Goal: Task Accomplishment & Management: Use online tool/utility

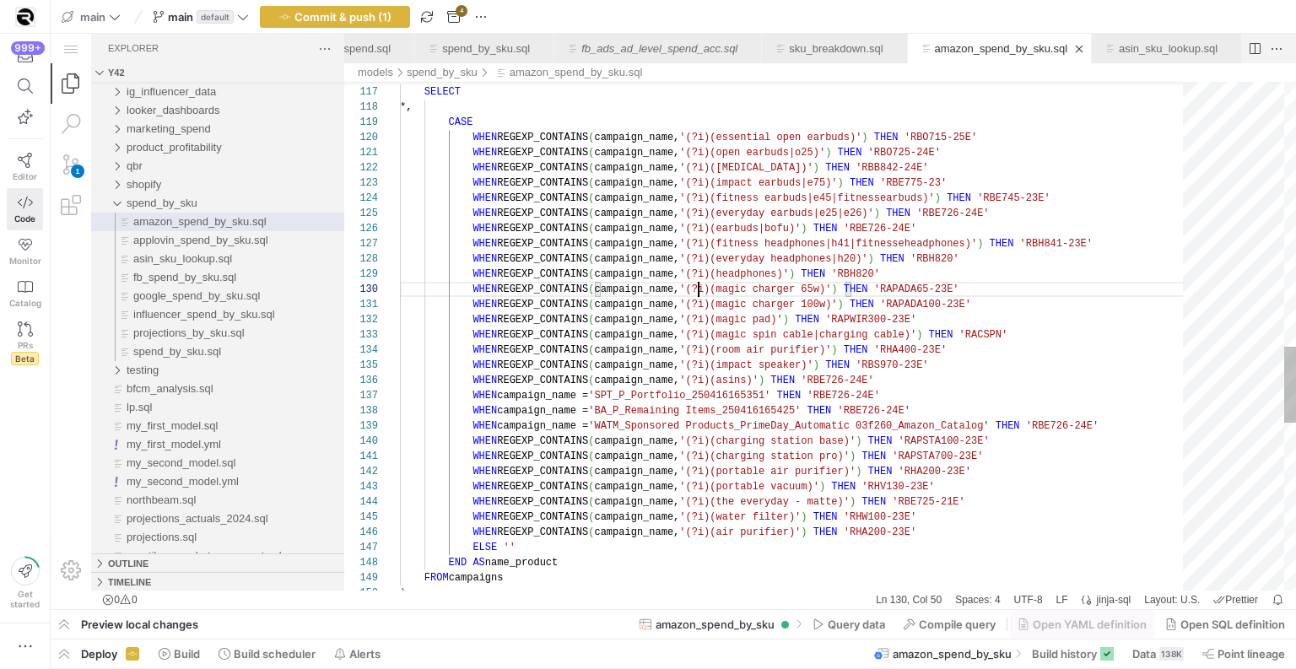
scroll to position [30, 153]
click at [550, 176] on div "WHEN REGEXP_CONTAINS ( campaign_name, '(?i)(fitness headphones|h41|fitnessehead…" at bounding box center [797, 12] width 795 height 3380
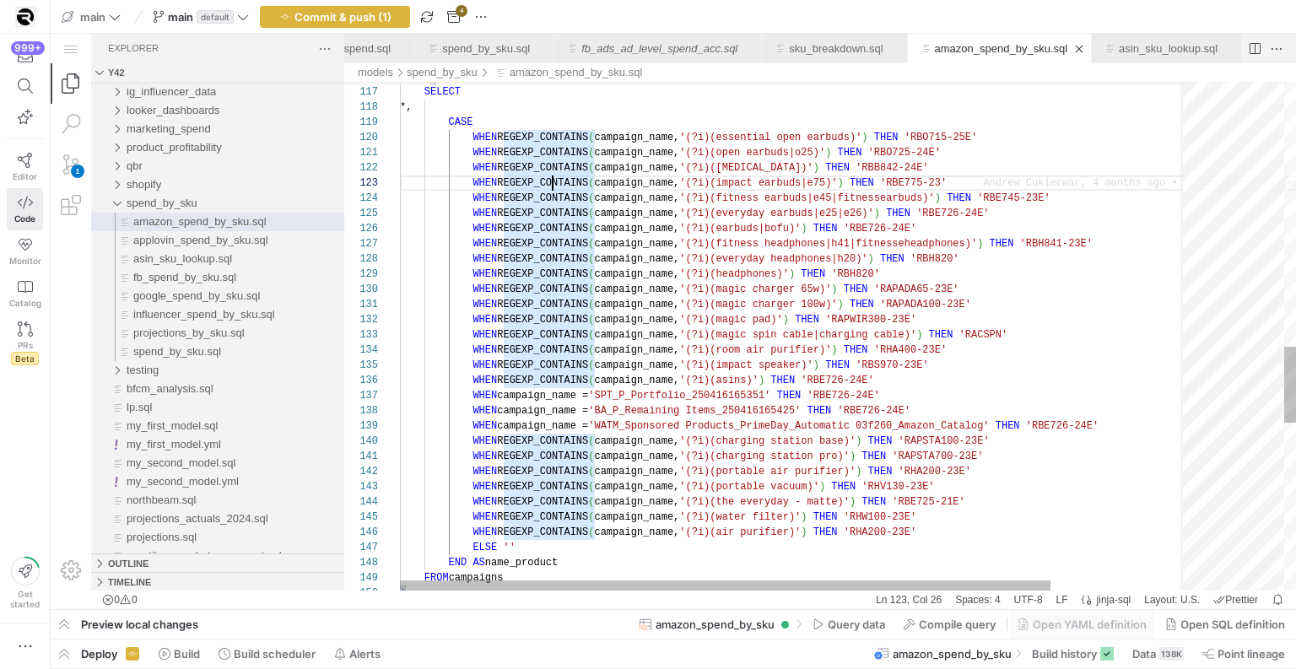
type textarea "WHEN REGEXP_CONTAINS(campaign_name, '(?i)(open earbuds|o25)') THEN 'RBO725-24E'…"
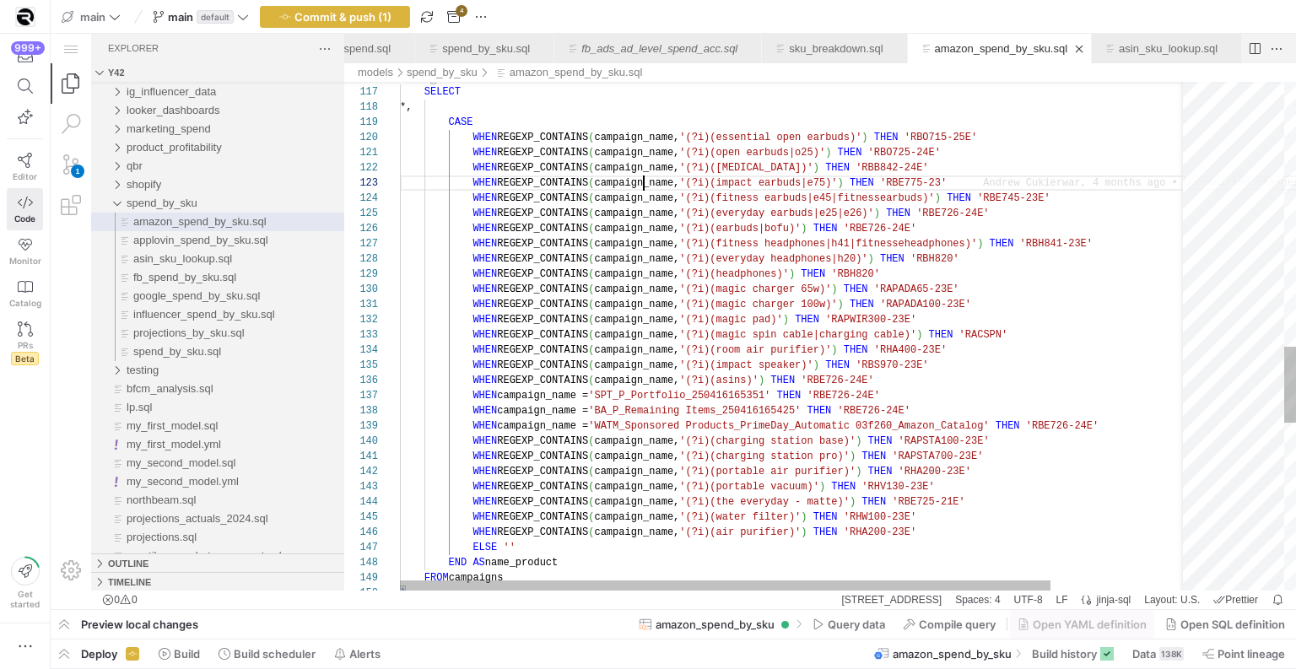
scroll to position [30, 244]
click at [641, 182] on div "WHEN REGEXP_CONTAINS ( campaign_name, '(?i)(fitness headphones|h41|fitnessehead…" at bounding box center [878, 12] width 956 height 3380
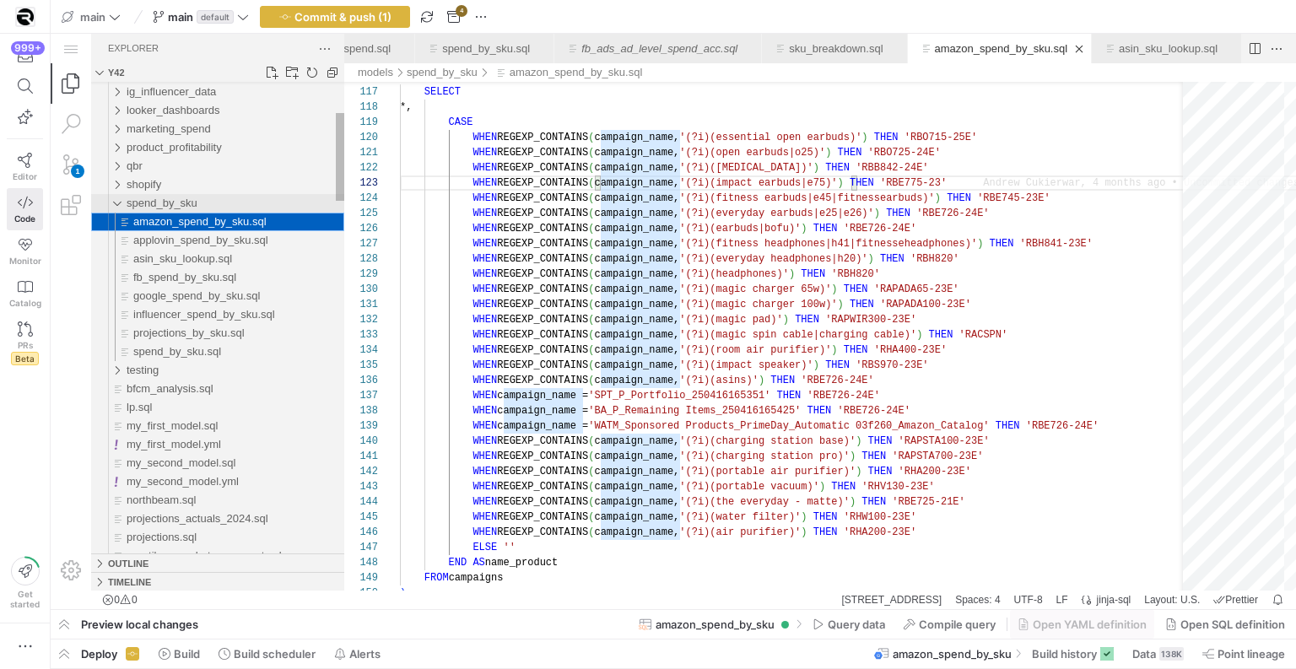
click at [197, 207] on span "spend_by_sku" at bounding box center [162, 203] width 71 height 13
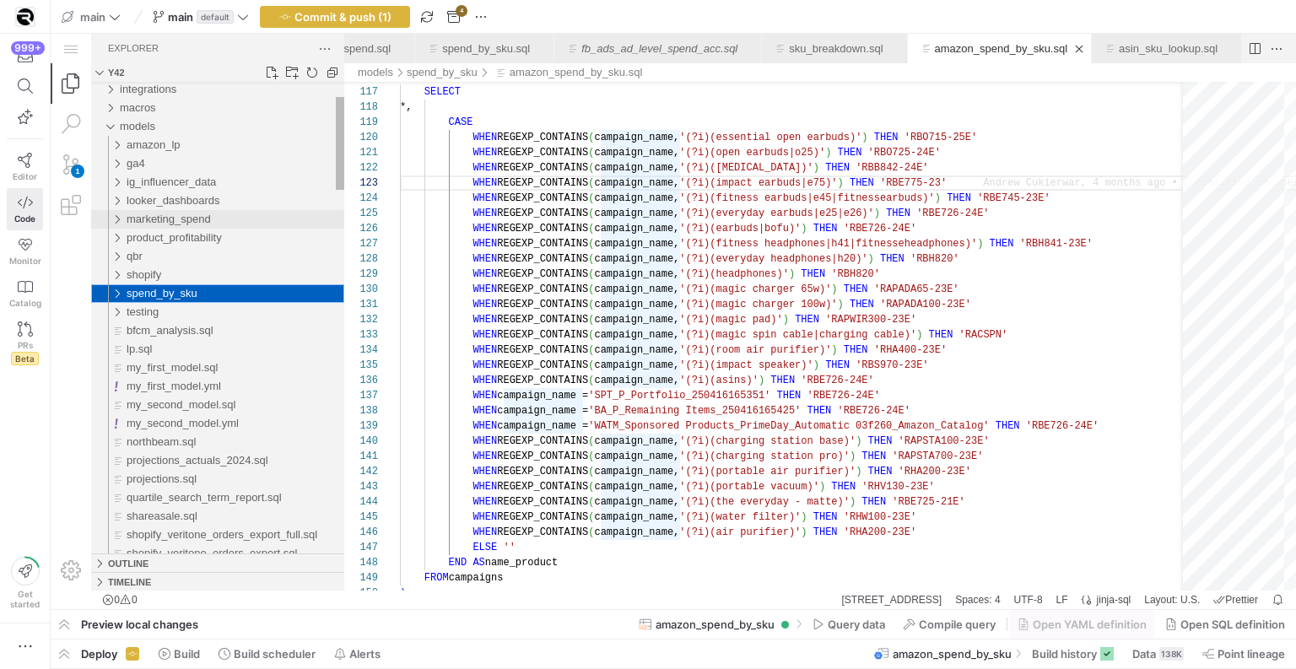
click at [182, 213] on span "marketing_spend" at bounding box center [169, 219] width 84 height 13
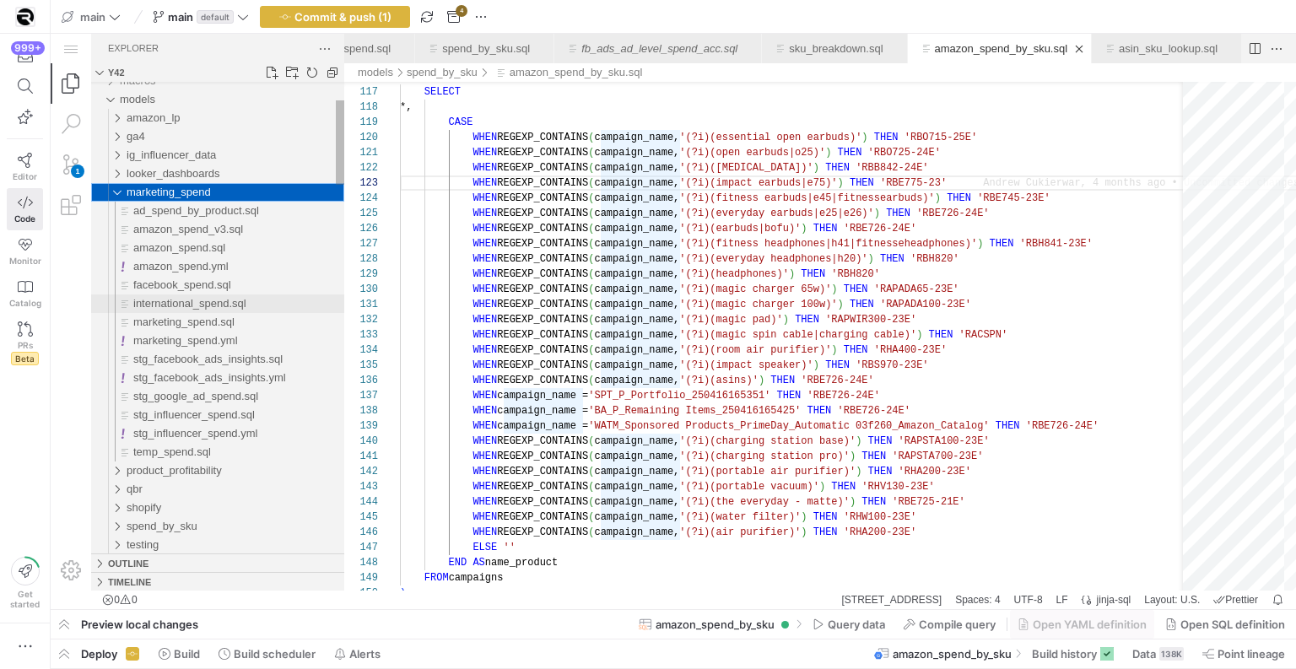
click at [193, 311] on div "international_spend.sql" at bounding box center [238, 304] width 211 height 19
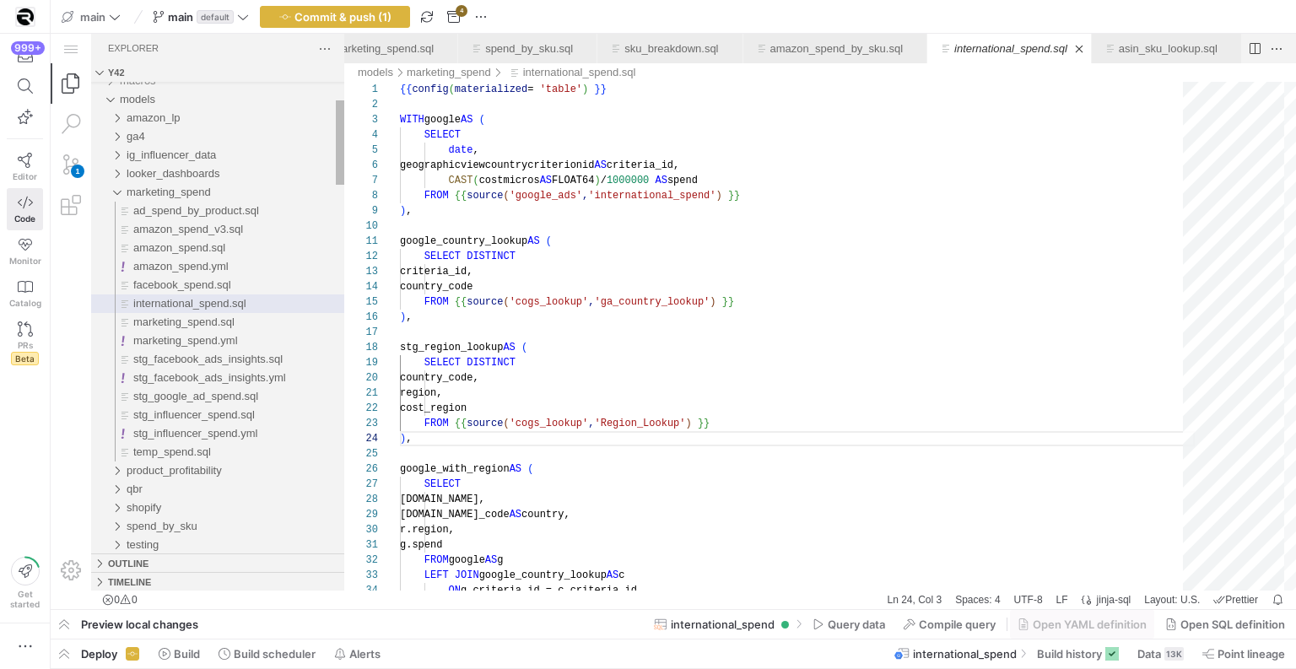
scroll to position [30, 122]
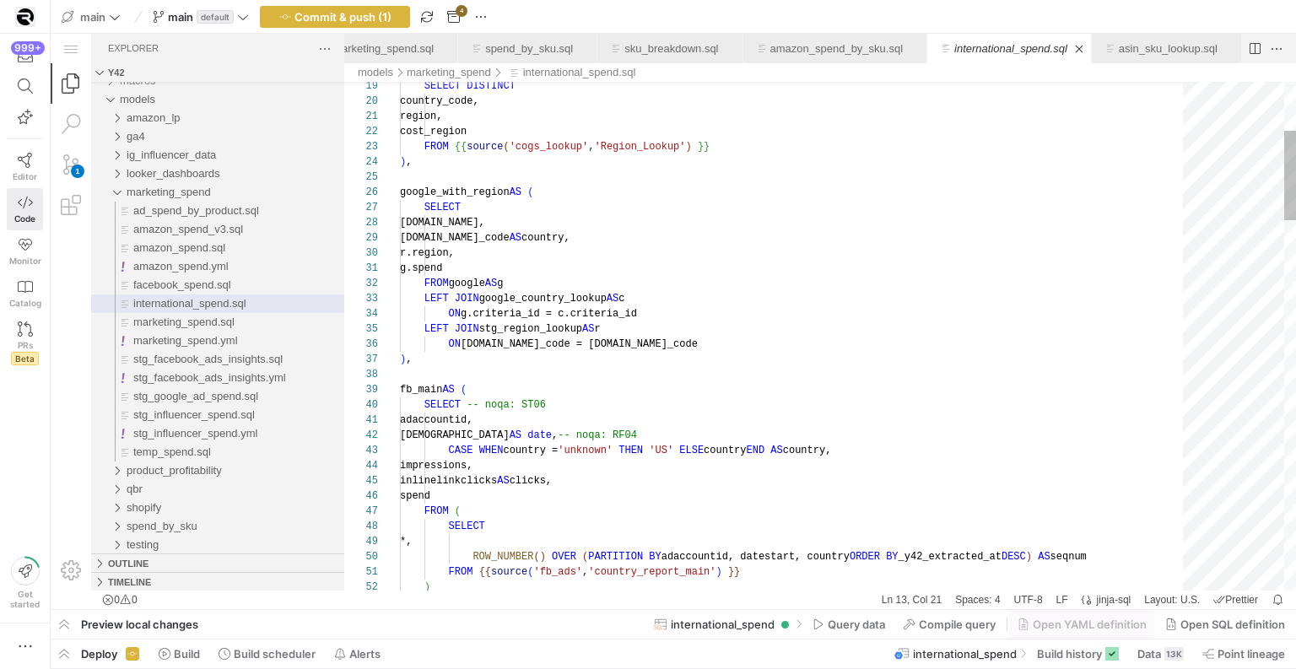
type textarea "g.spend FROM google AS g LEFT JOIN google_country_lookup AS c ON g.criteria_id …"
